Goal: Task Accomplishment & Management: Manage account settings

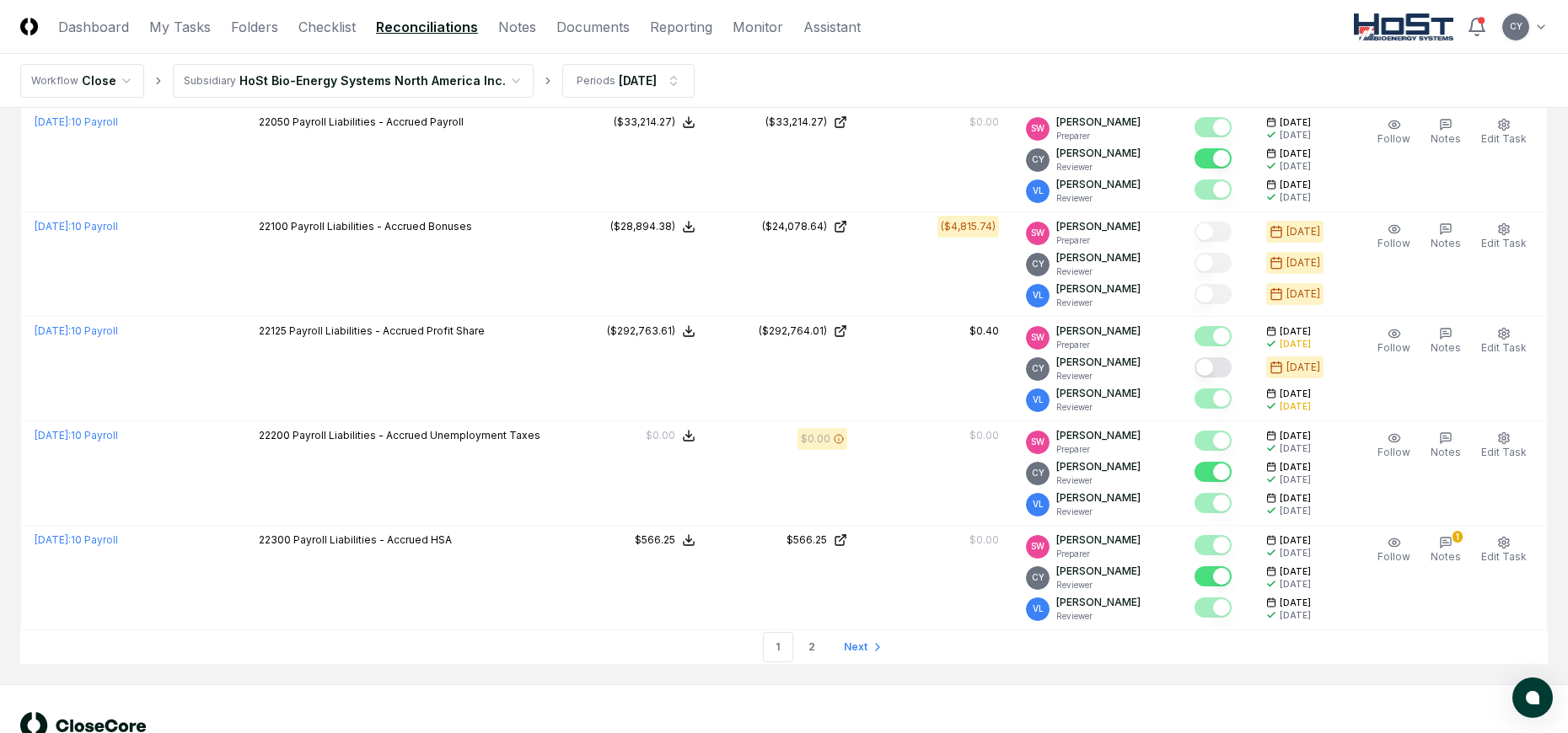
scroll to position [4941, 0]
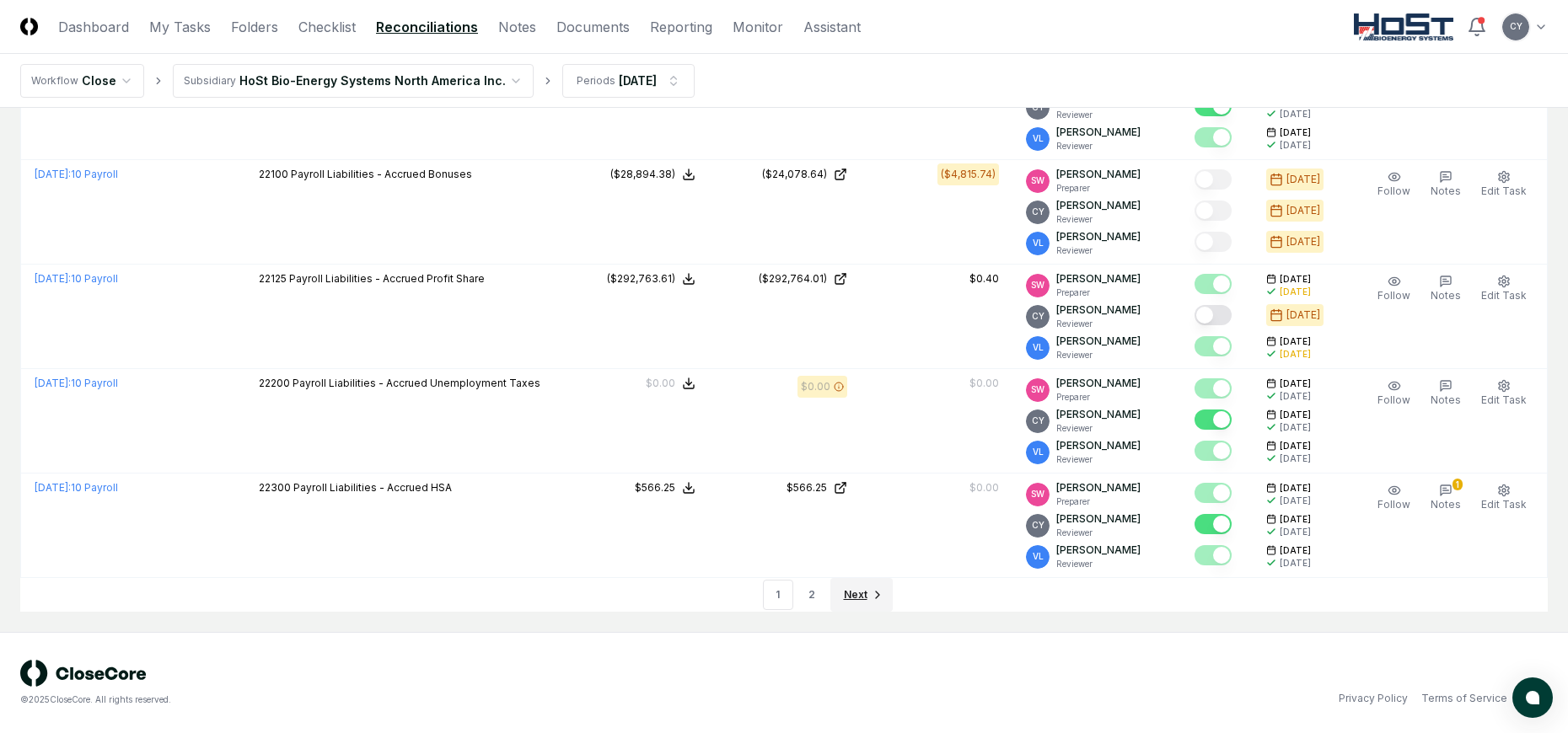
click at [849, 593] on span "Next" at bounding box center [855, 595] width 24 height 15
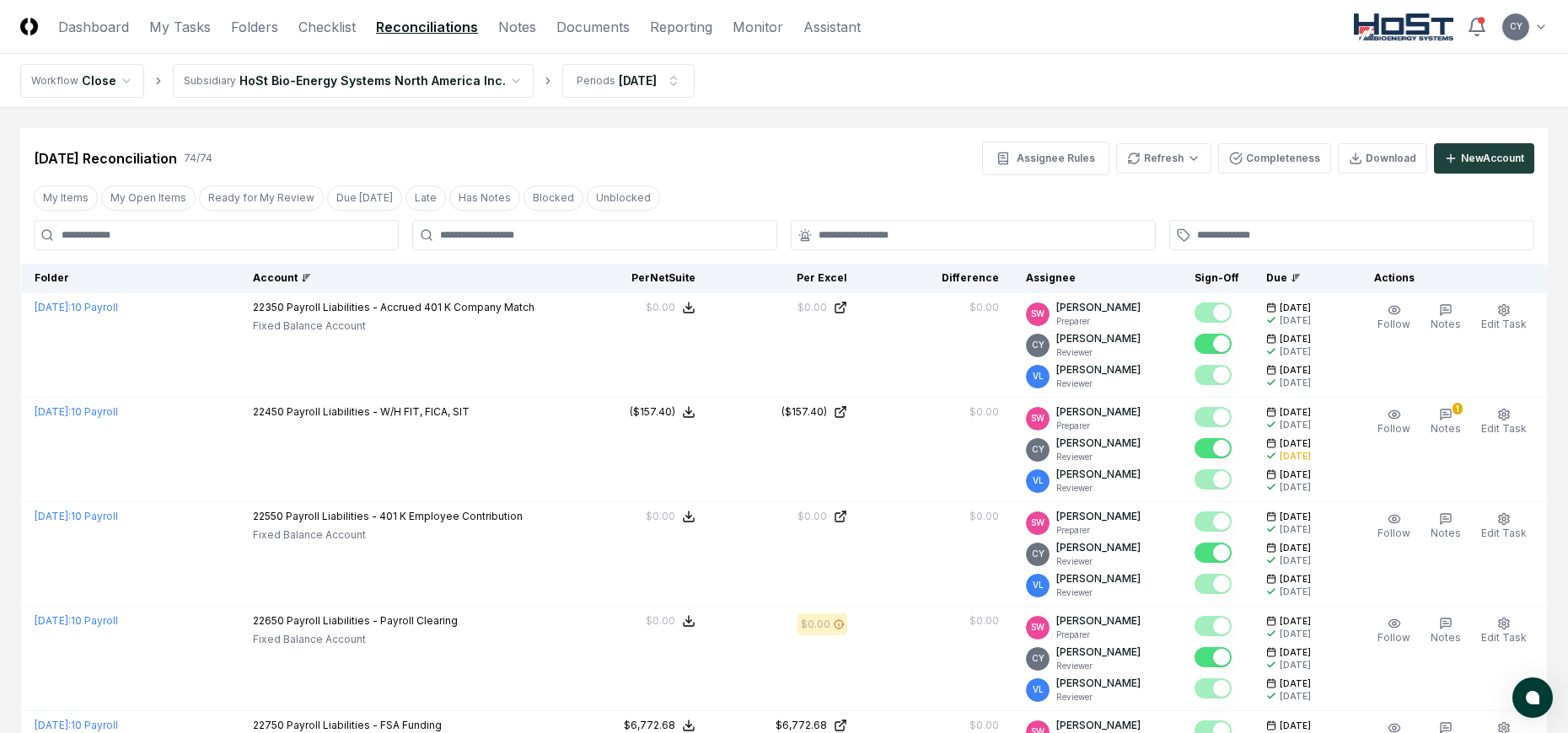
click at [308, 275] on div "Account" at bounding box center [399, 278] width 291 height 15
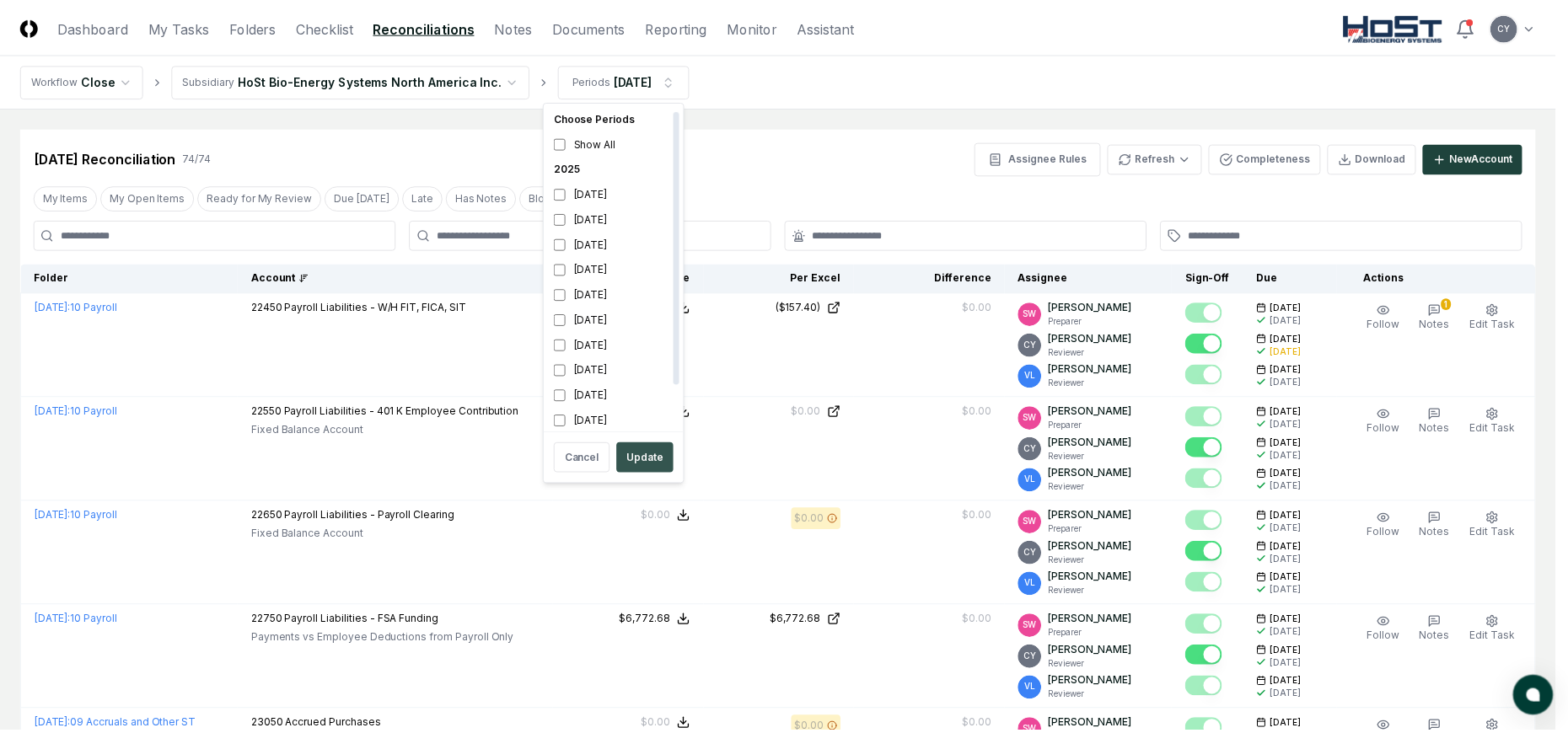
scroll to position [5, 0]
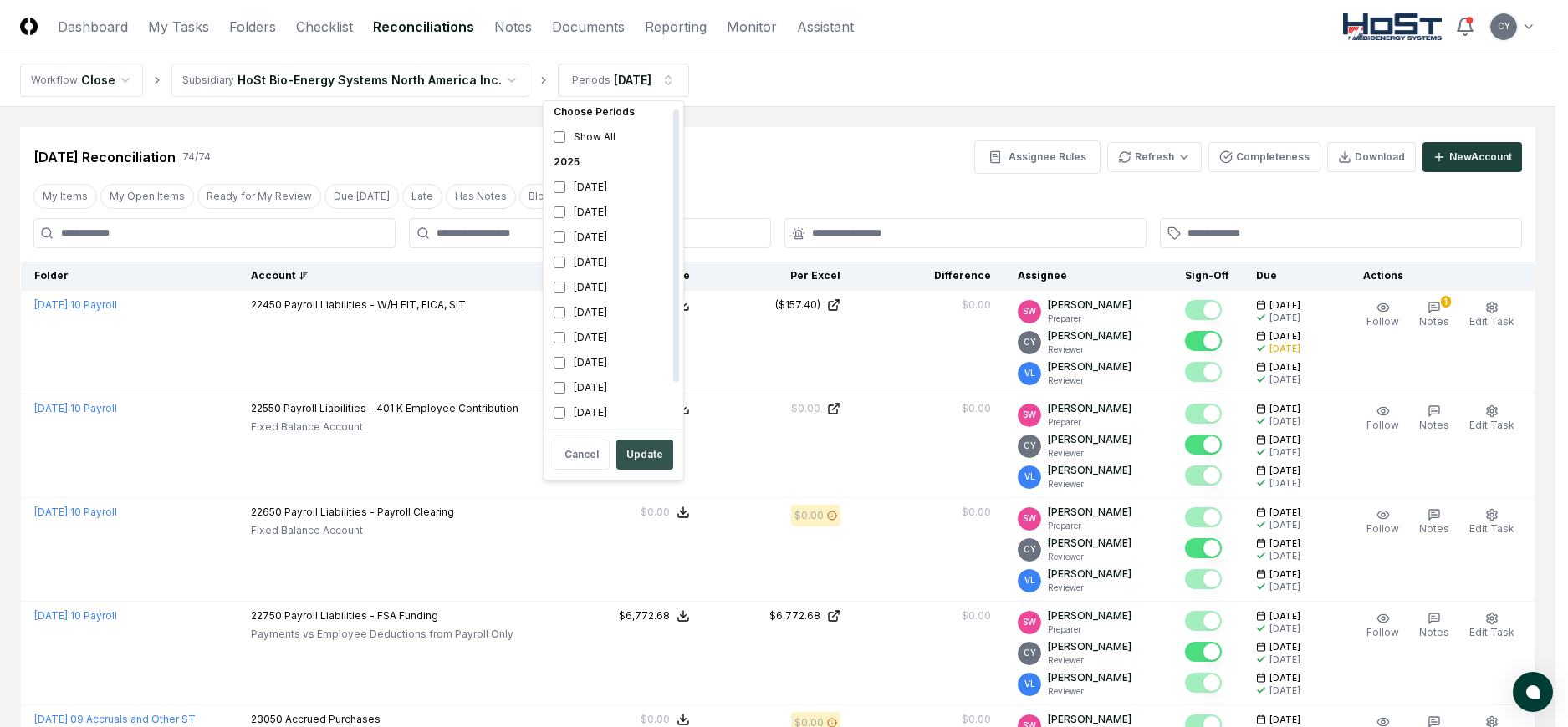
click at [652, 457] on button "Update" at bounding box center [645, 455] width 57 height 31
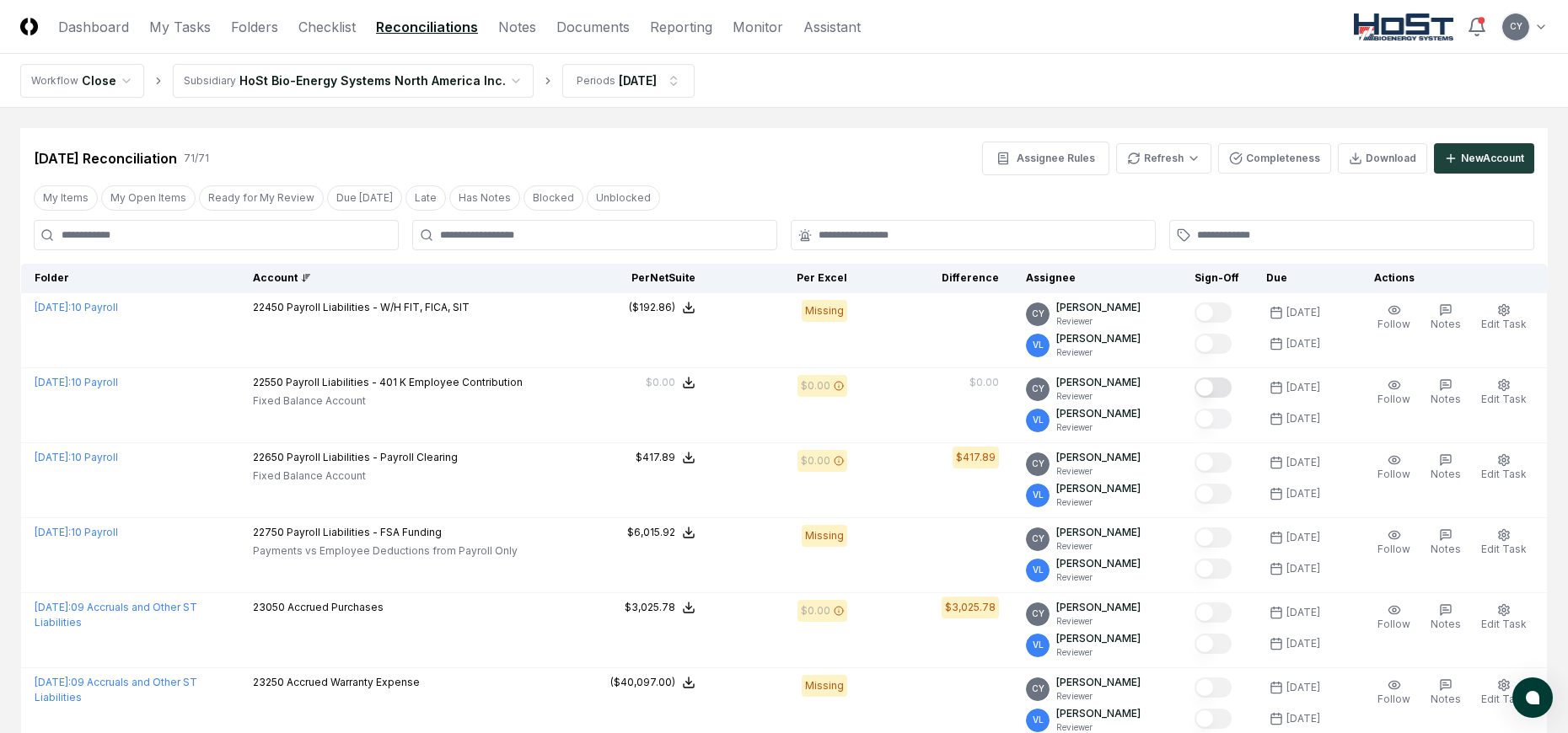
click at [309, 279] on div "Account" at bounding box center [399, 278] width 291 height 15
click at [305, 274] on div "Account" at bounding box center [399, 278] width 291 height 15
click at [311, 275] on icon at bounding box center [305, 278] width 11 height 11
click at [318, 279] on div "Account" at bounding box center [399, 278] width 291 height 15
click at [321, 275] on div "Account" at bounding box center [399, 278] width 291 height 15
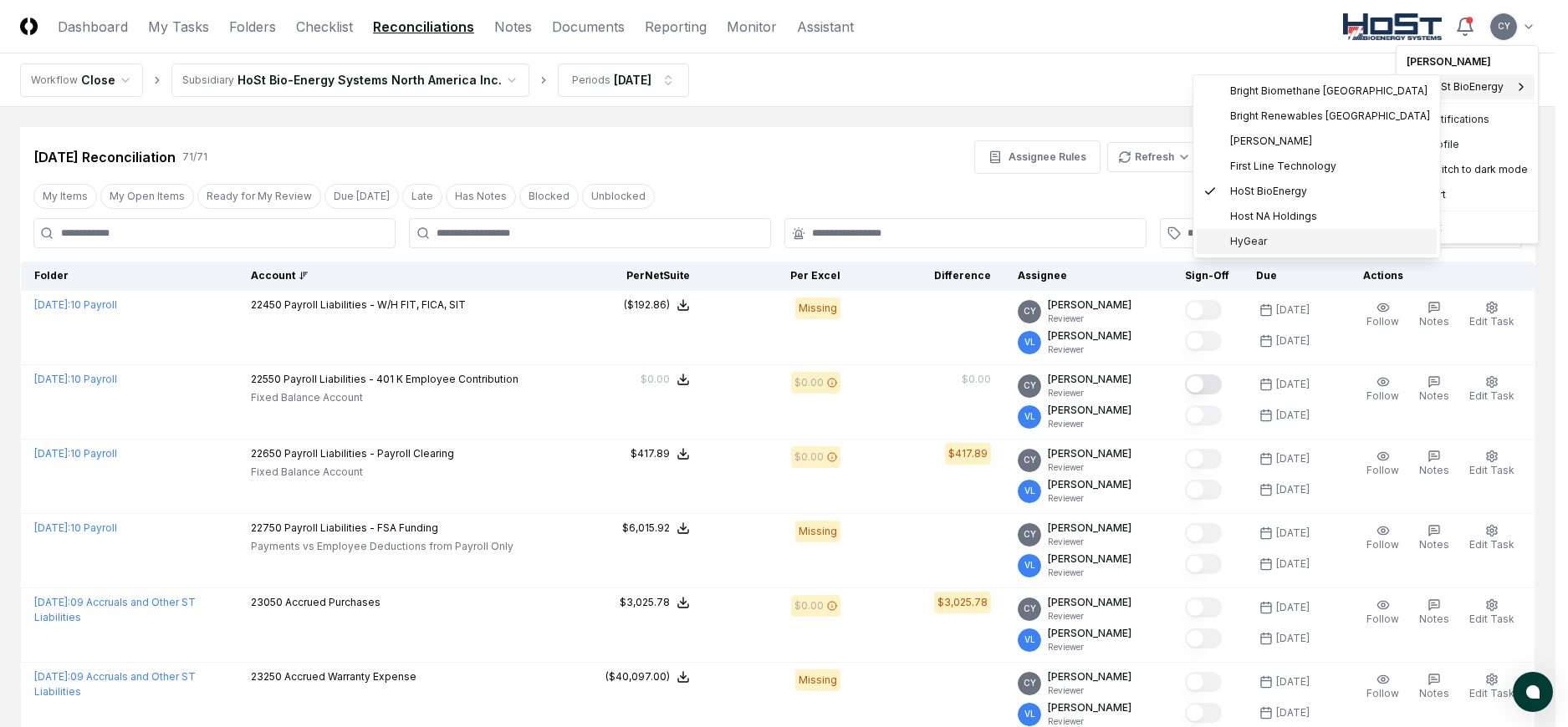
click at [1249, 242] on span "HyGear" at bounding box center [1248, 242] width 37 height 15
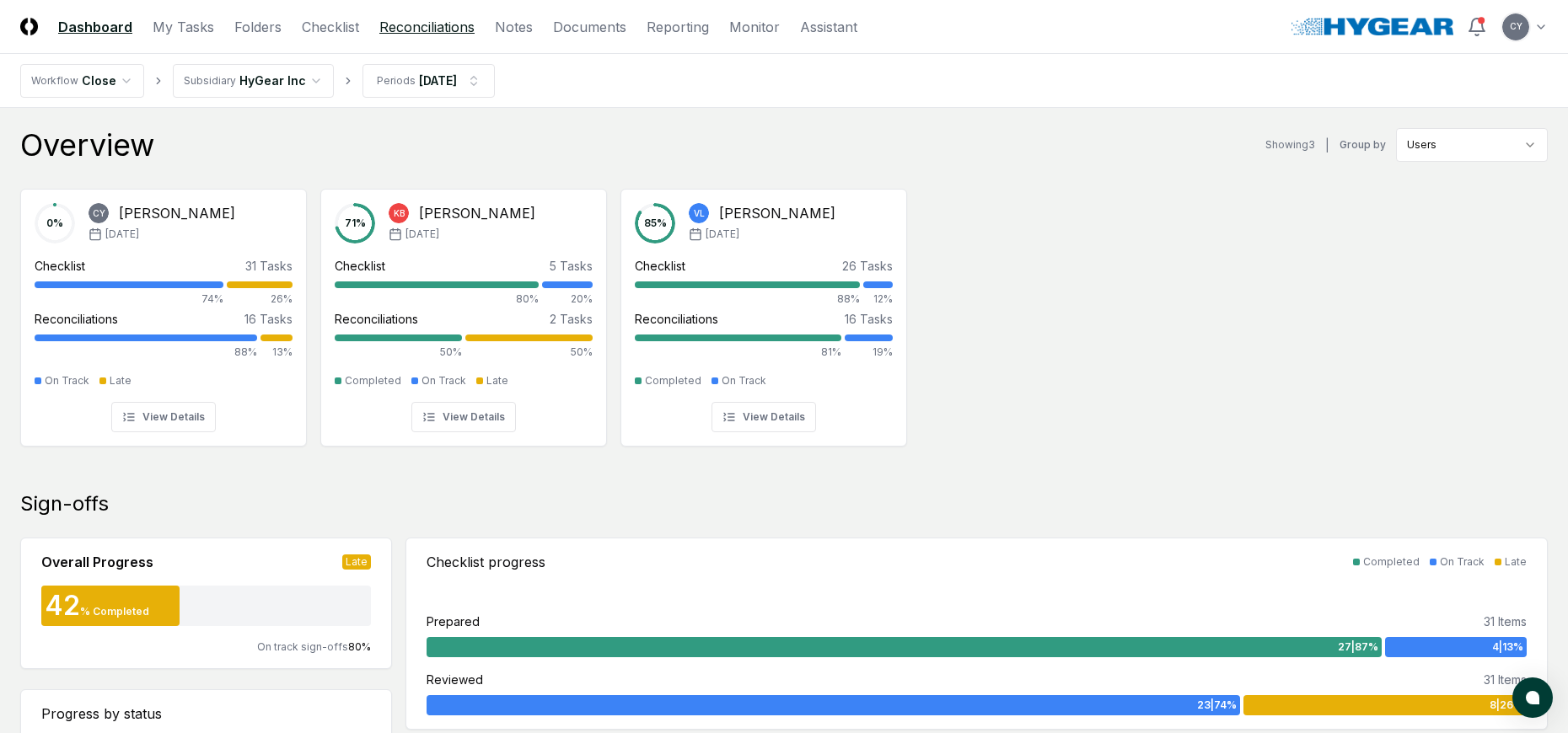
click at [420, 23] on link "Reconciliations" at bounding box center [427, 27] width 95 height 20
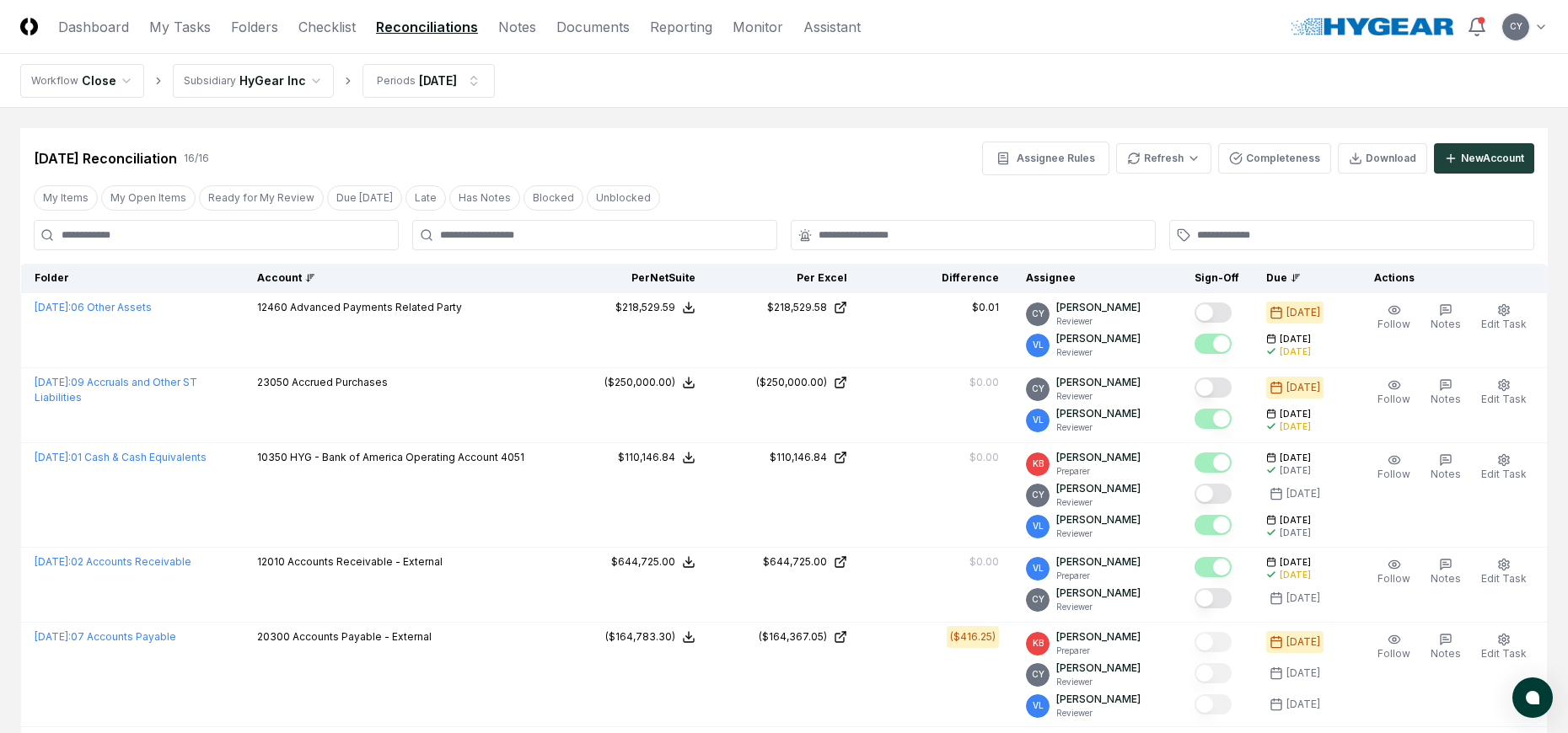
click at [300, 274] on div "Account" at bounding box center [401, 278] width 287 height 15
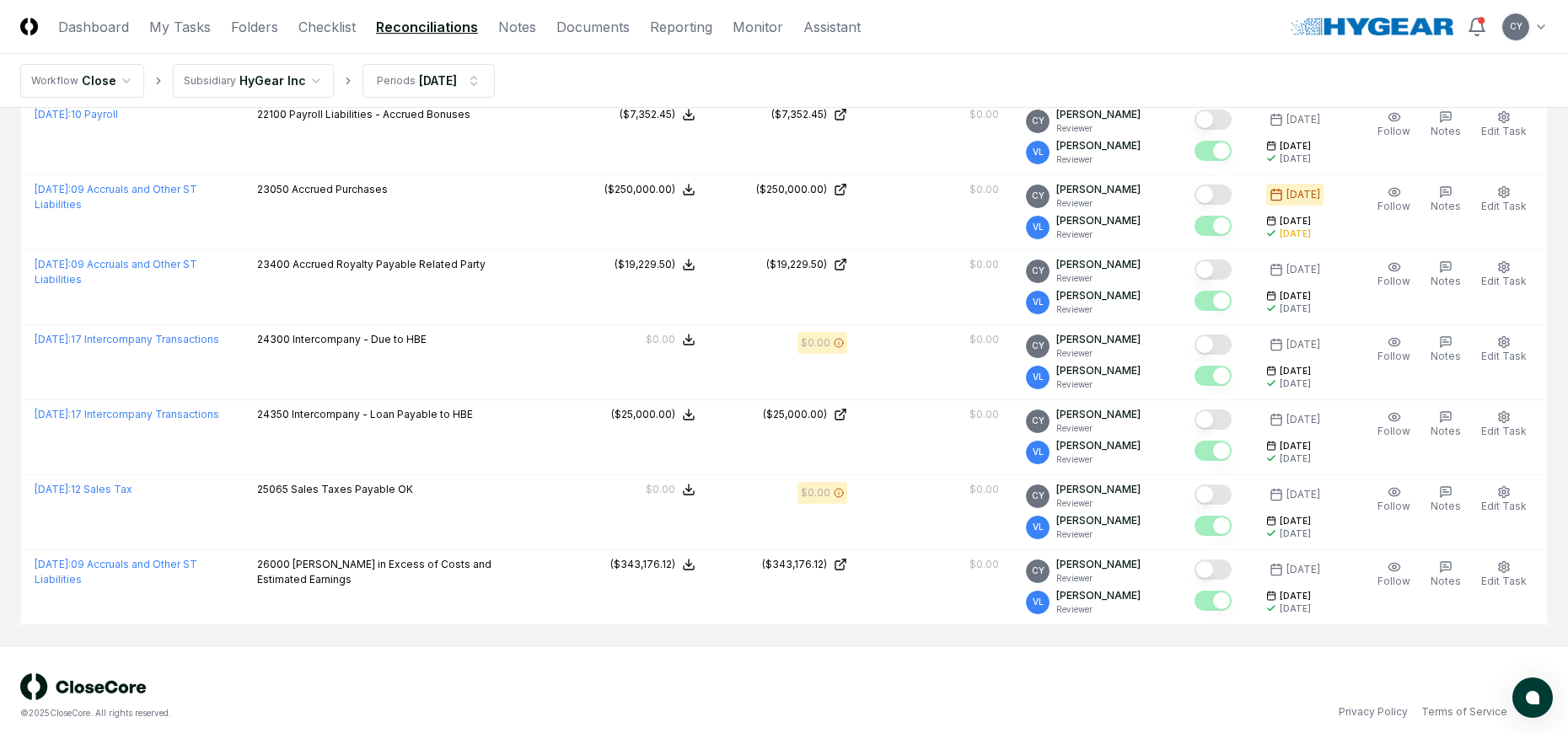
scroll to position [941, 0]
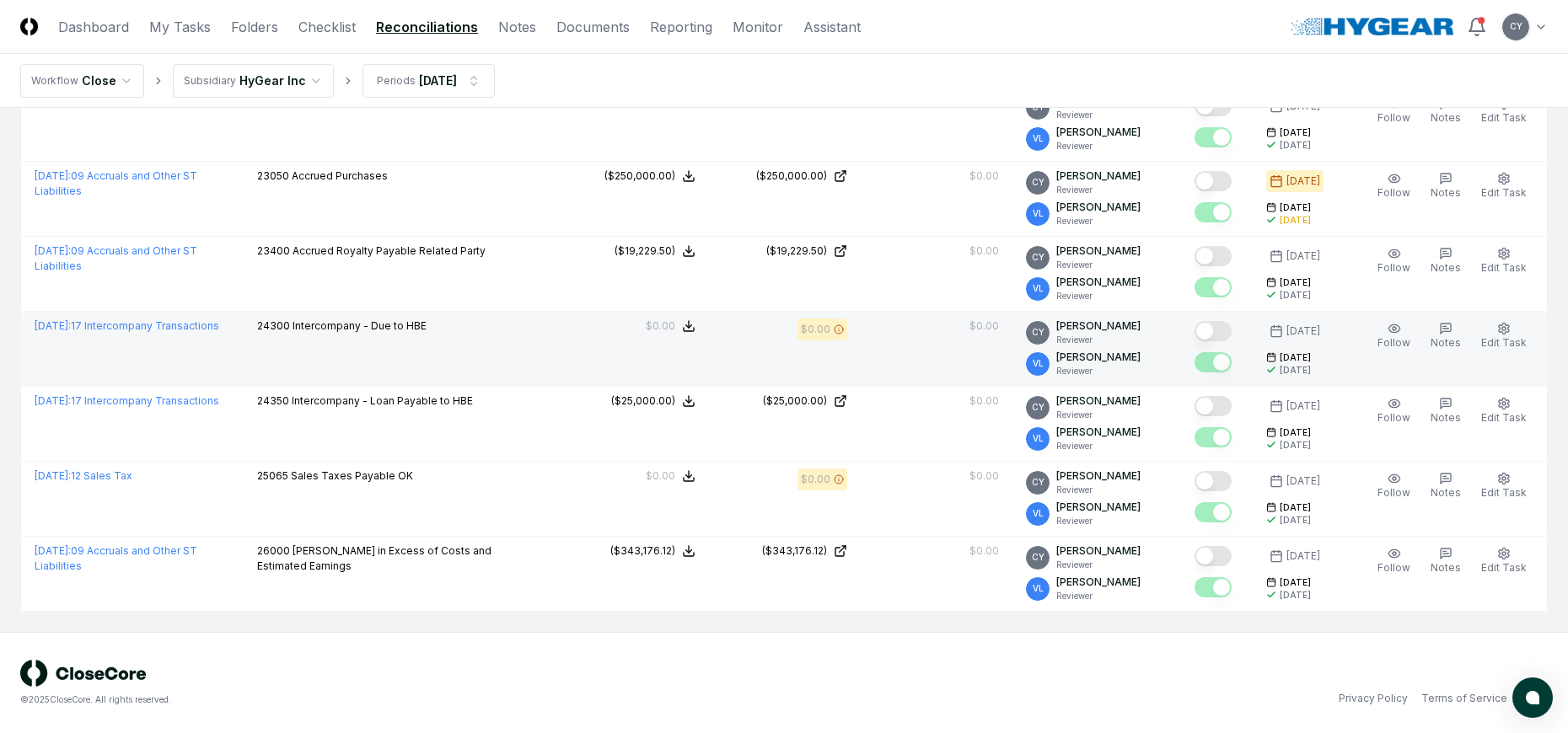
click at [1232, 330] on button "Mark complete" at bounding box center [1213, 330] width 38 height 20
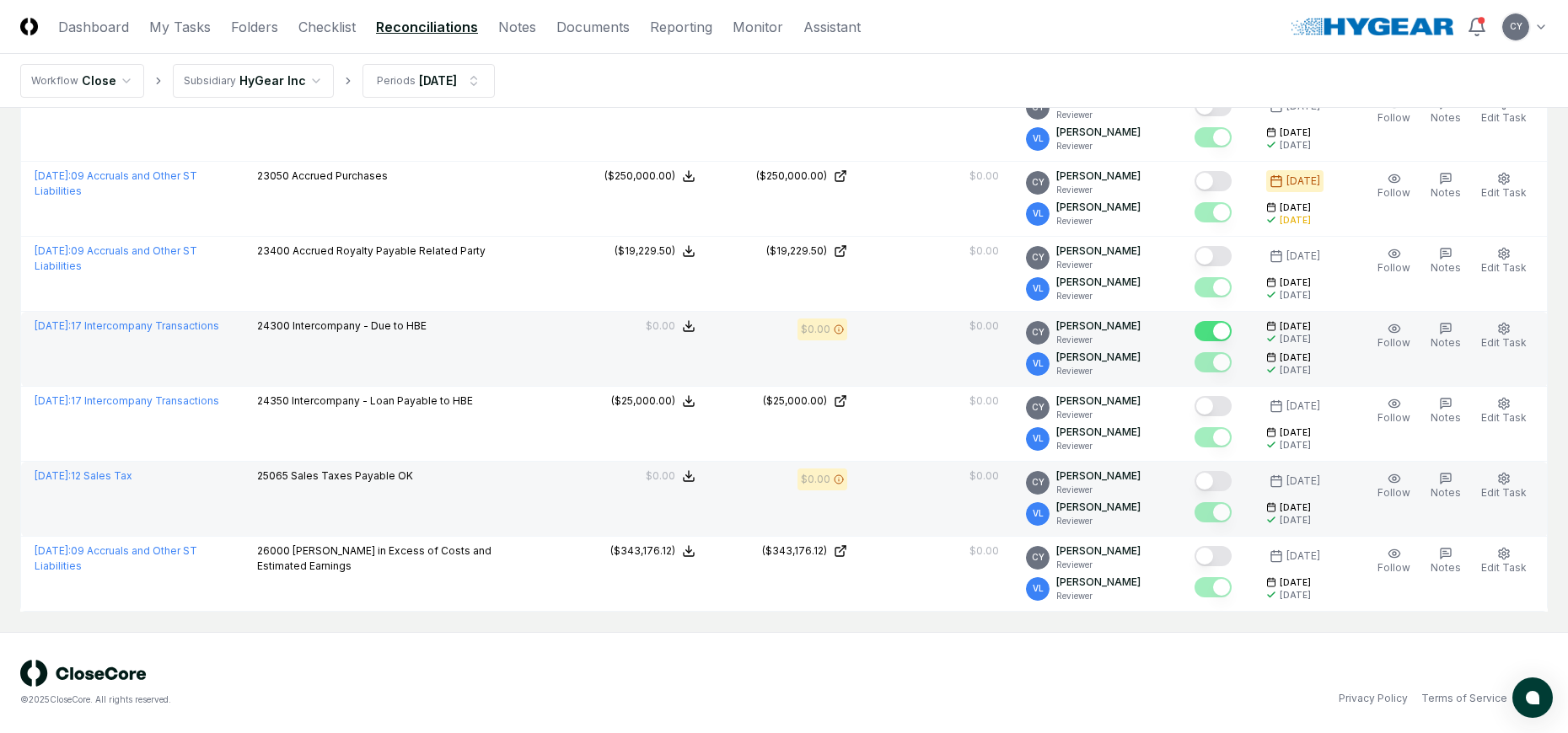
click at [1232, 476] on button "Mark complete" at bounding box center [1213, 481] width 38 height 20
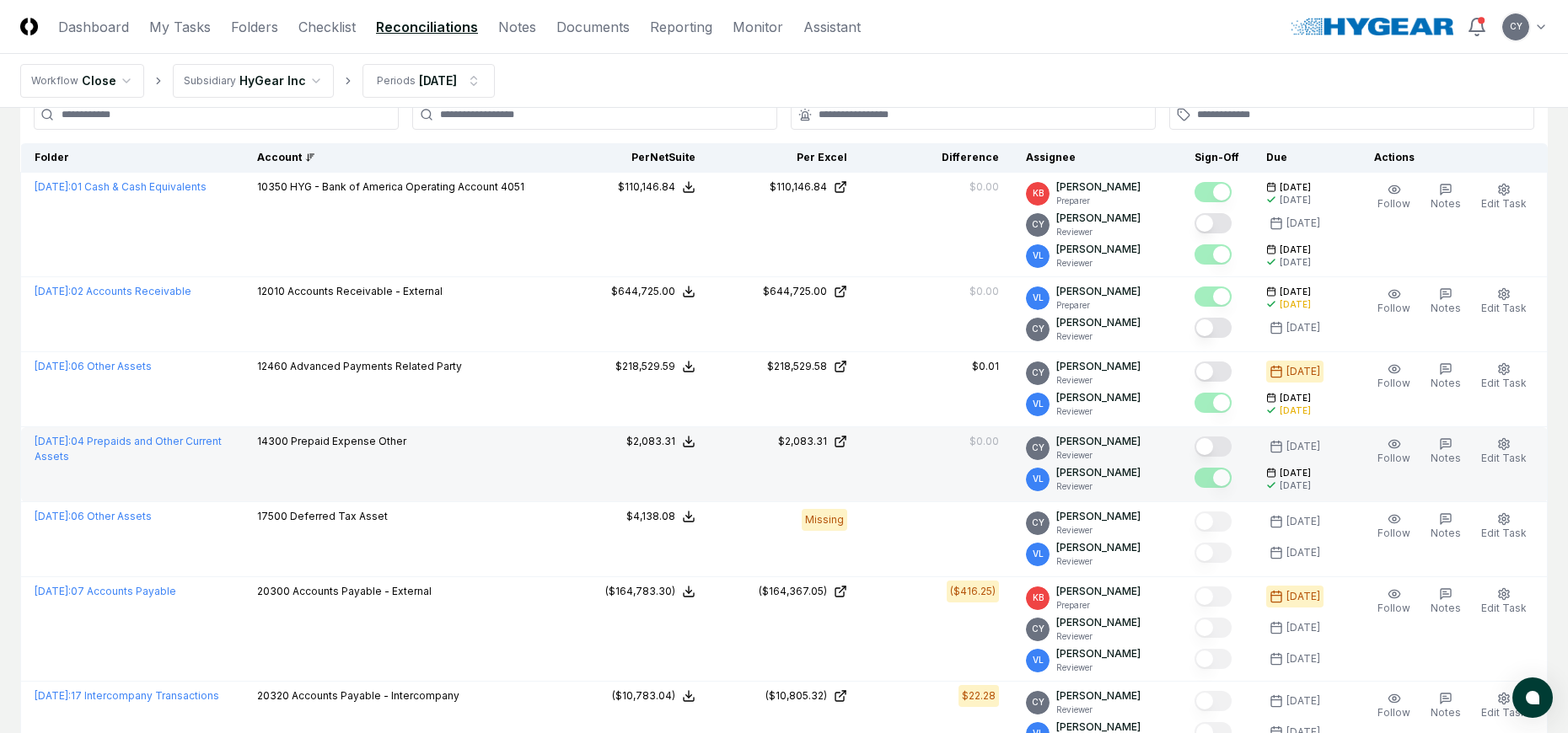
scroll to position [0, 0]
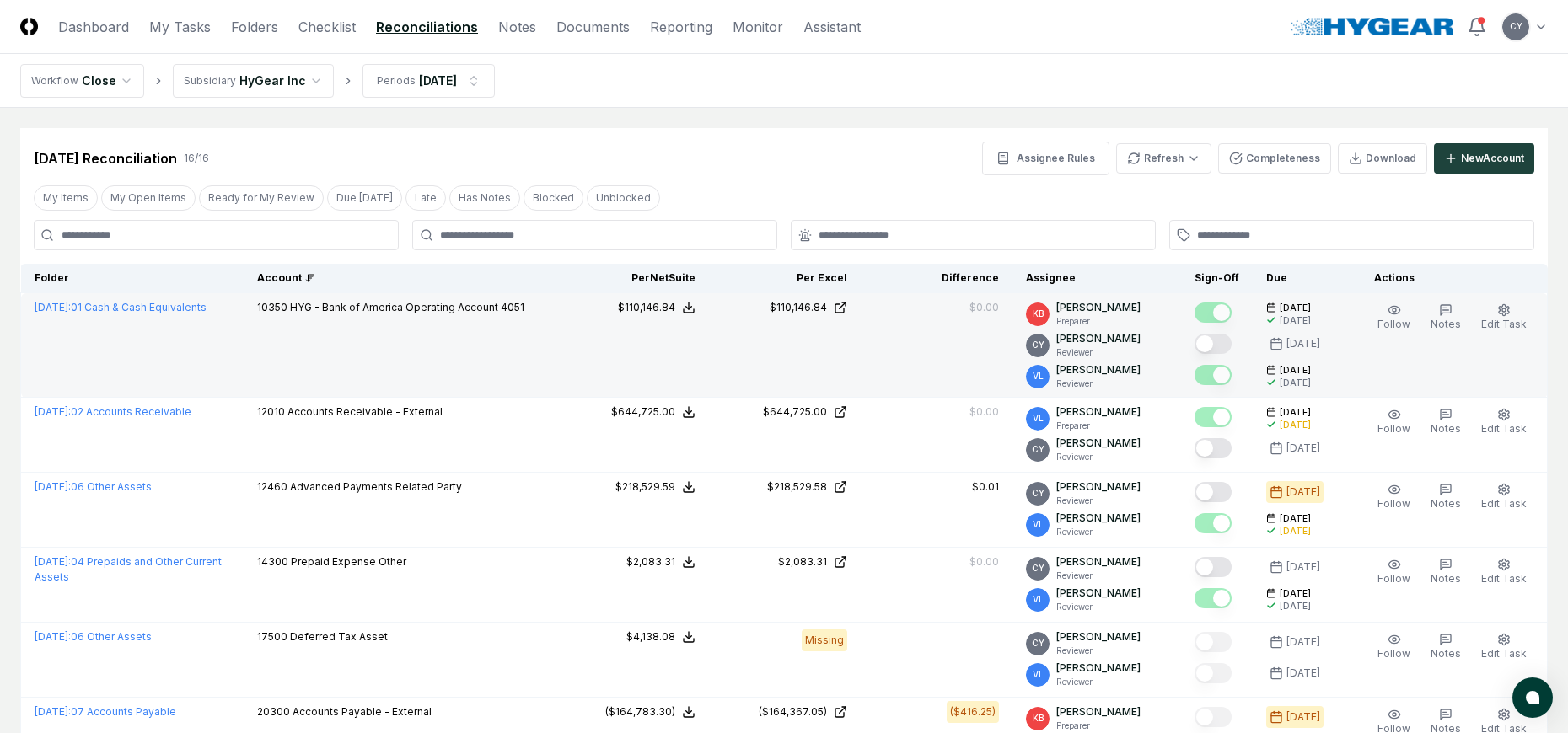
click at [1232, 342] on button "Mark complete" at bounding box center [1213, 344] width 38 height 20
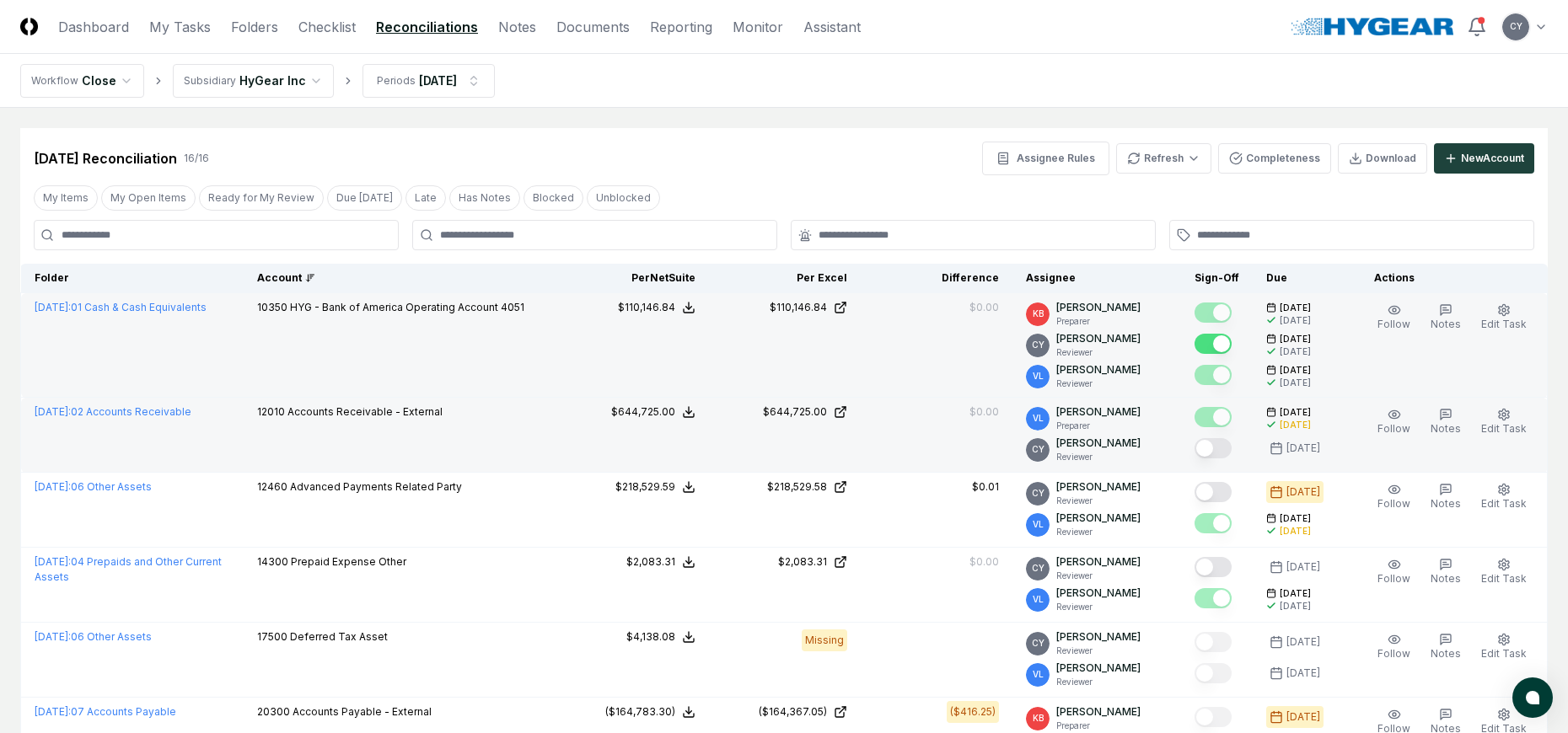
click at [1228, 449] on button "Mark complete" at bounding box center [1213, 448] width 38 height 20
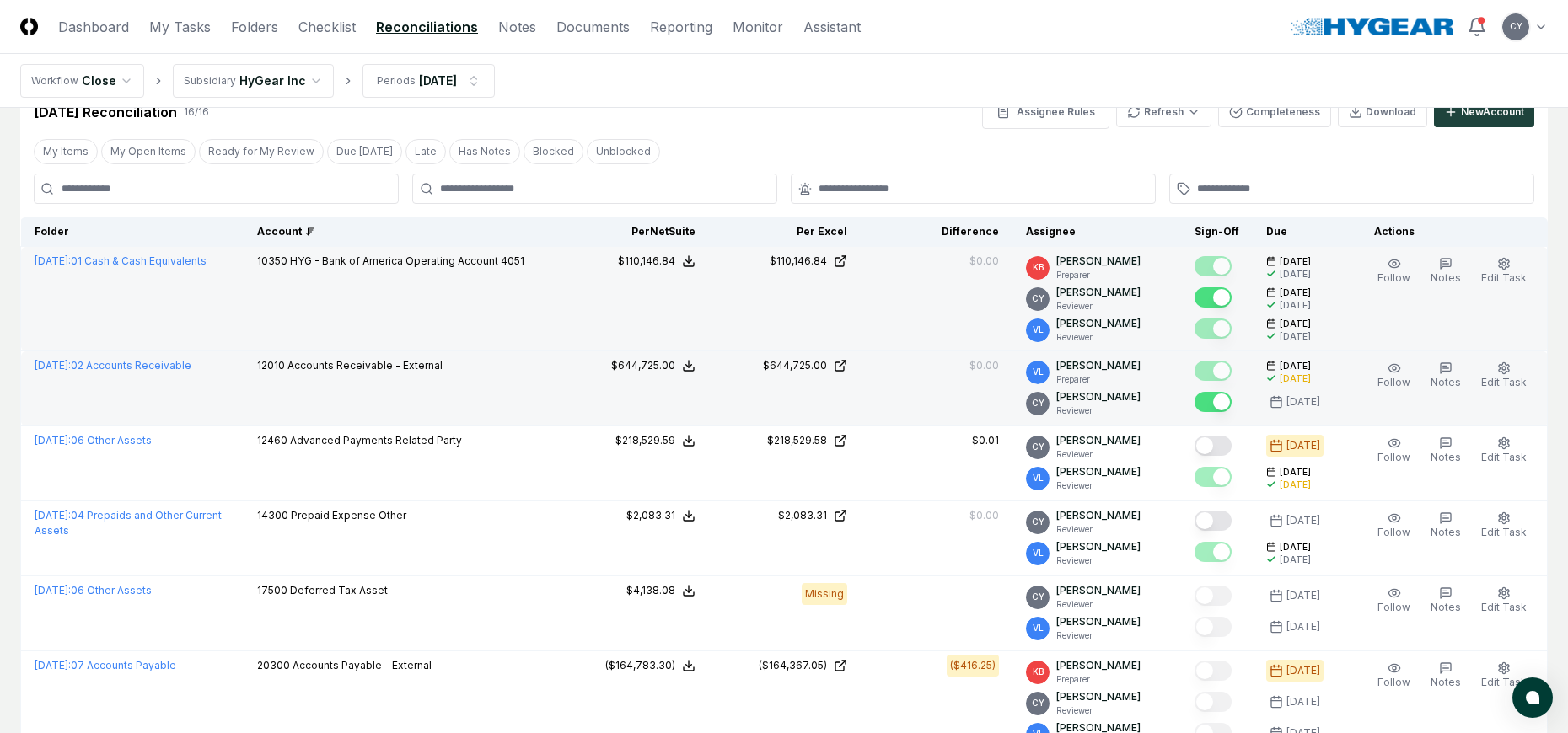
scroll to position [169, 0]
